Goal: Entertainment & Leisure: Consume media (video, audio)

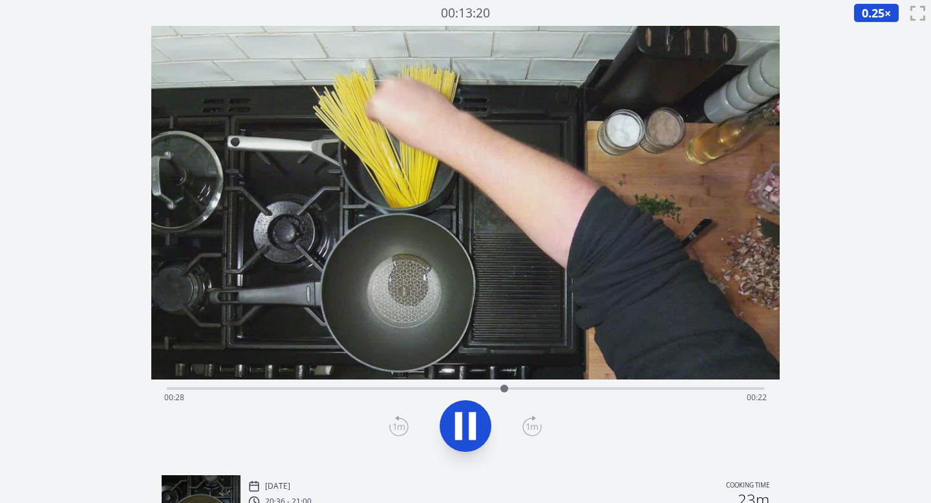
click at [473, 430] on icon at bounding box center [472, 427] width 7 height 28
click at [661, 388] on div "Time elapsed: 00:29 Time remaining: 00:21" at bounding box center [466, 397] width 604 height 21
click at [641, 390] on div "Time elapsed: 00:41 Time remaining: 00:09" at bounding box center [466, 397] width 604 height 21
click at [466, 426] on icon at bounding box center [466, 426] width 36 height 36
click at [402, 427] on icon at bounding box center [398, 426] width 19 height 21
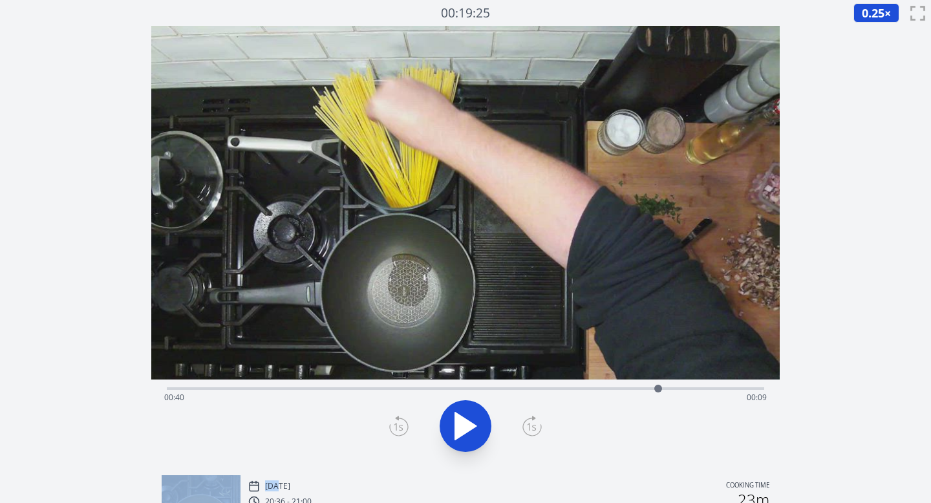
click at [402, 427] on icon at bounding box center [398, 426] width 19 height 21
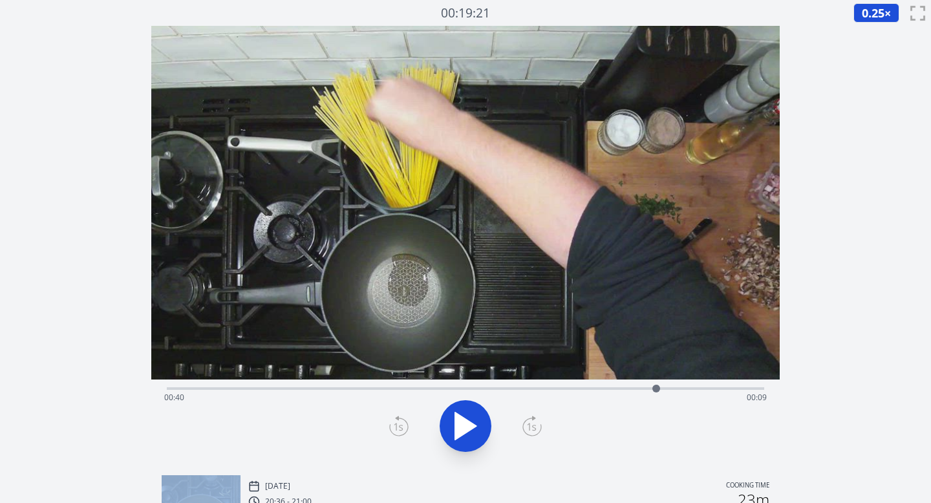
click at [402, 427] on icon at bounding box center [398, 426] width 19 height 21
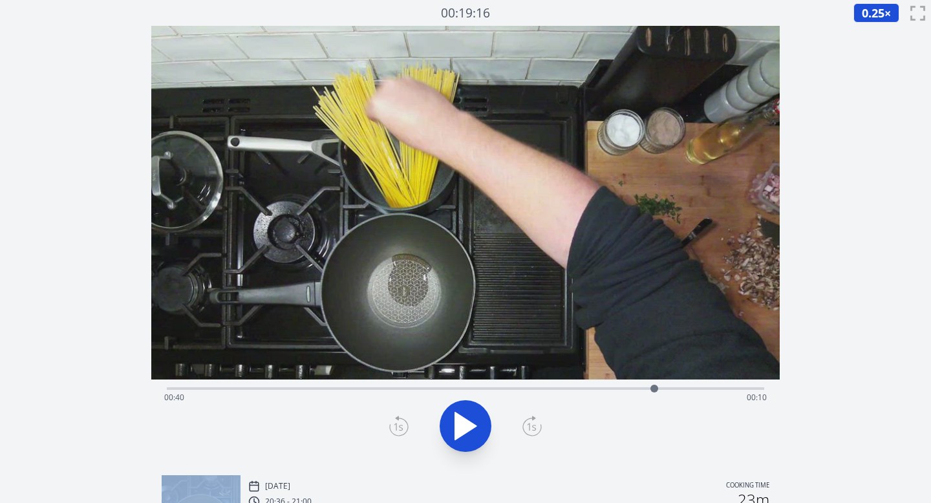
click at [402, 427] on icon at bounding box center [398, 426] width 19 height 21
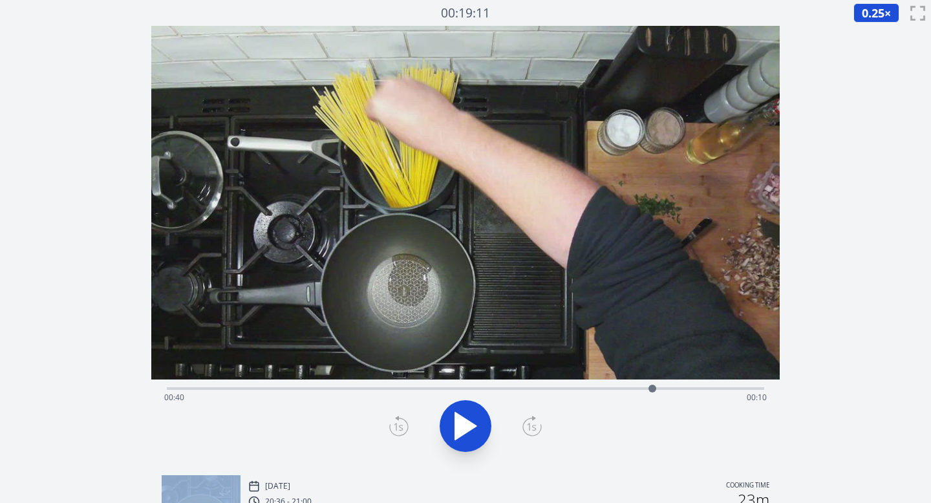
click at [402, 427] on icon at bounding box center [398, 426] width 19 height 21
click at [402, 428] on icon at bounding box center [398, 426] width 19 height 21
click at [470, 435] on icon at bounding box center [466, 426] width 36 height 36
click at [462, 431] on icon at bounding box center [466, 426] width 36 height 36
click at [402, 425] on icon at bounding box center [398, 426] width 19 height 21
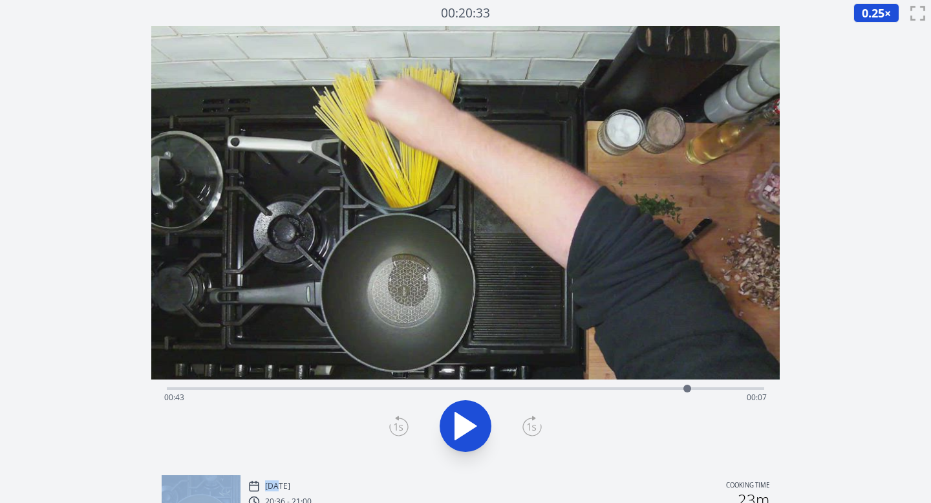
click at [402, 425] on icon at bounding box center [398, 426] width 19 height 21
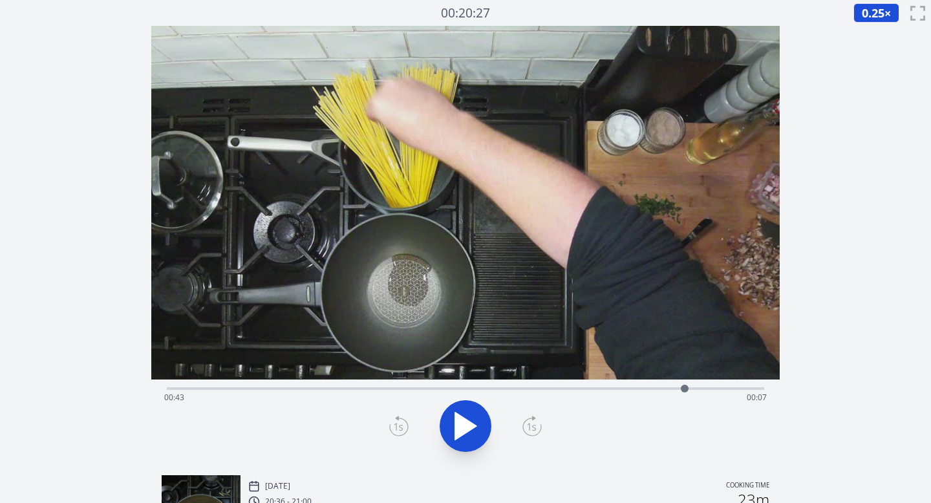
click at [402, 425] on icon at bounding box center [398, 426] width 19 height 21
click at [527, 424] on icon at bounding box center [532, 426] width 19 height 21
click at [398, 425] on icon at bounding box center [398, 426] width 19 height 21
click at [457, 426] on icon at bounding box center [458, 427] width 7 height 28
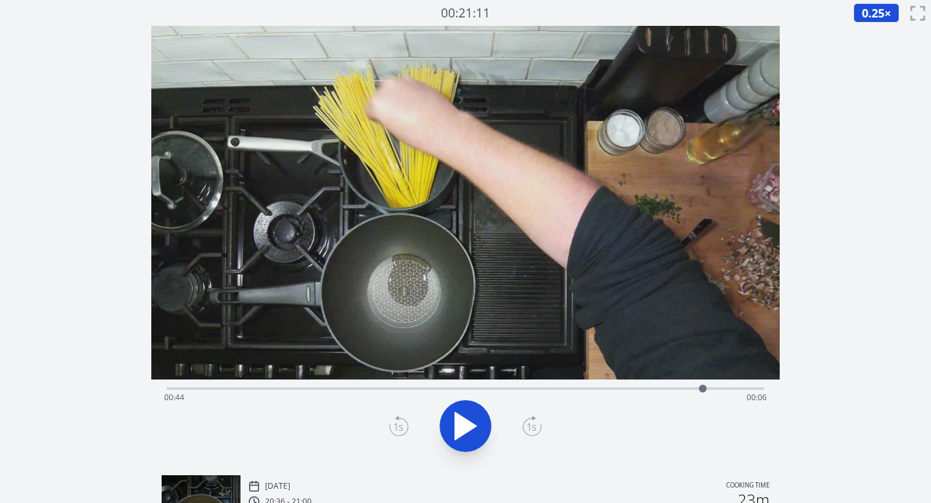
click at [171, 389] on div "Time elapsed: 00:44 Time remaining: 00:06" at bounding box center [466, 397] width 604 height 21
